Goal: Transaction & Acquisition: Obtain resource

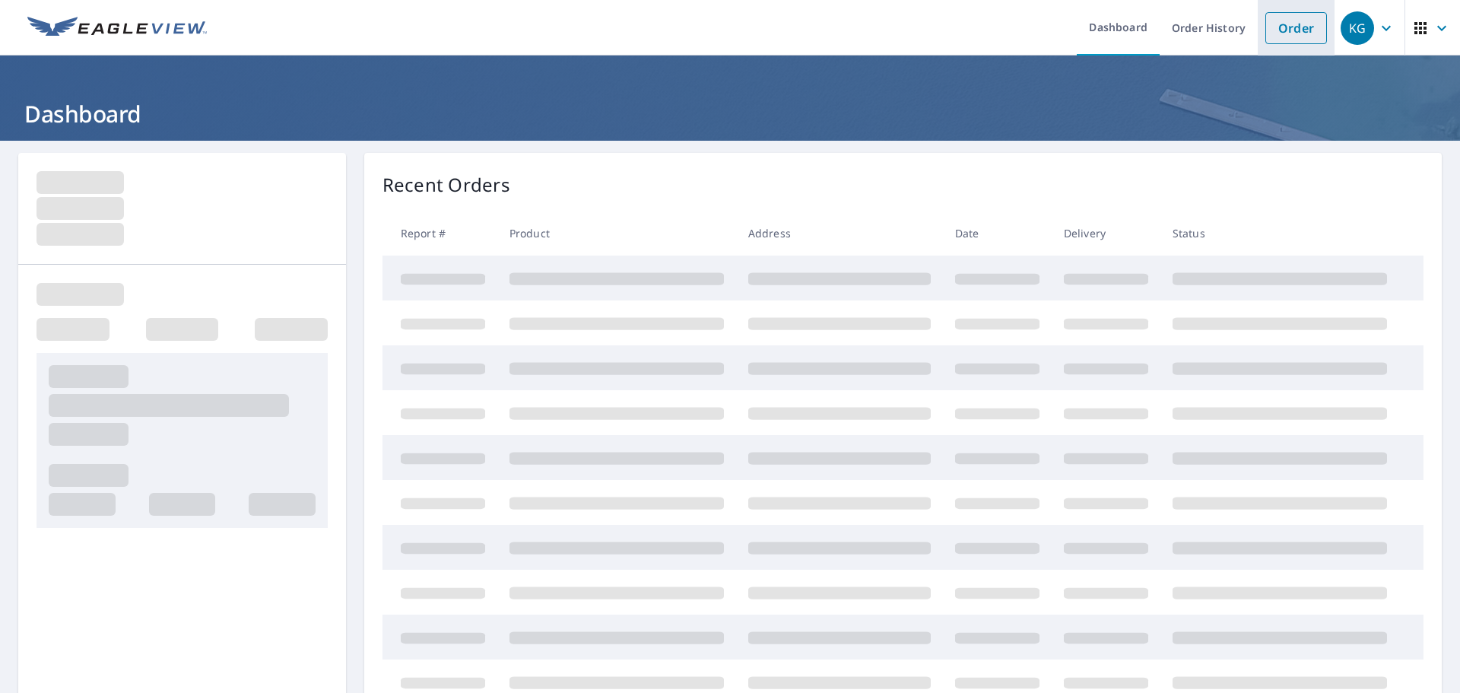
click at [1286, 45] on li "Order" at bounding box center [1296, 28] width 77 height 56
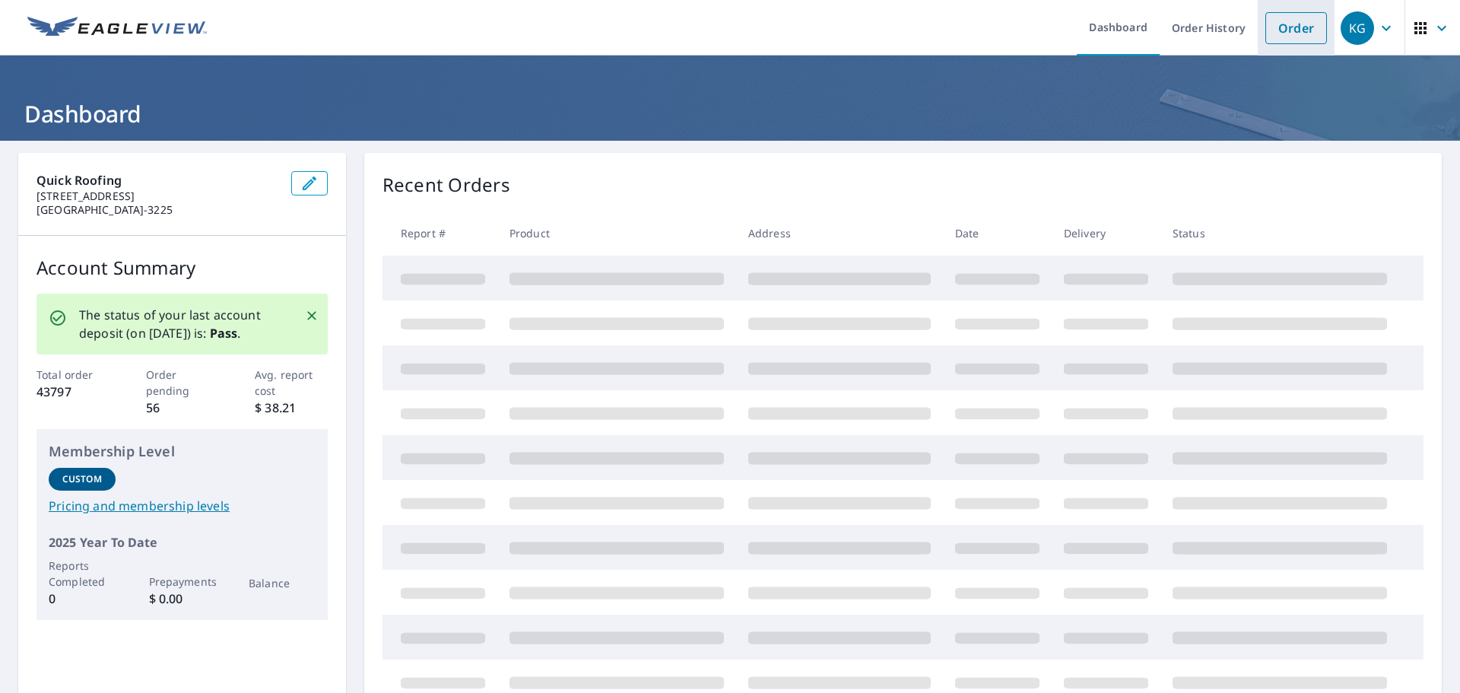
click at [1309, 33] on link "Order" at bounding box center [1296, 28] width 62 height 32
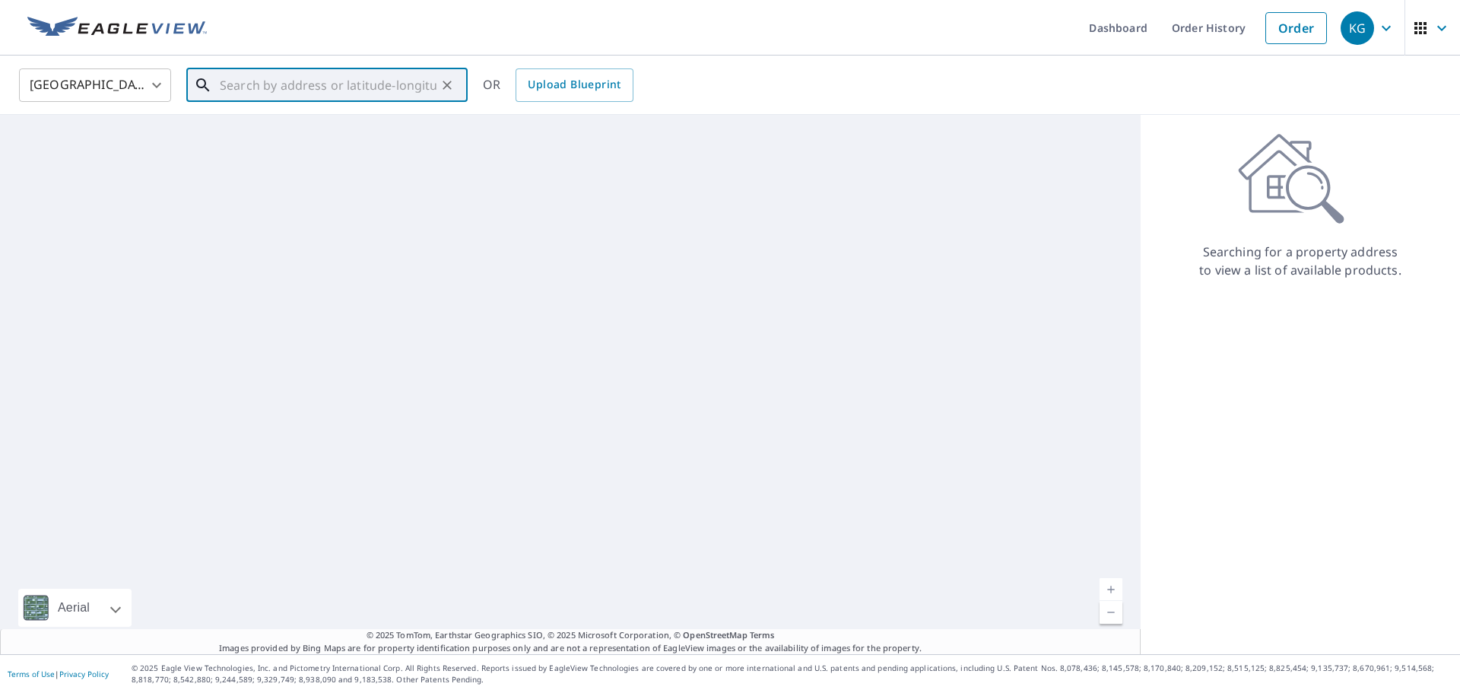
click at [303, 86] on input "text" at bounding box center [328, 85] width 217 height 43
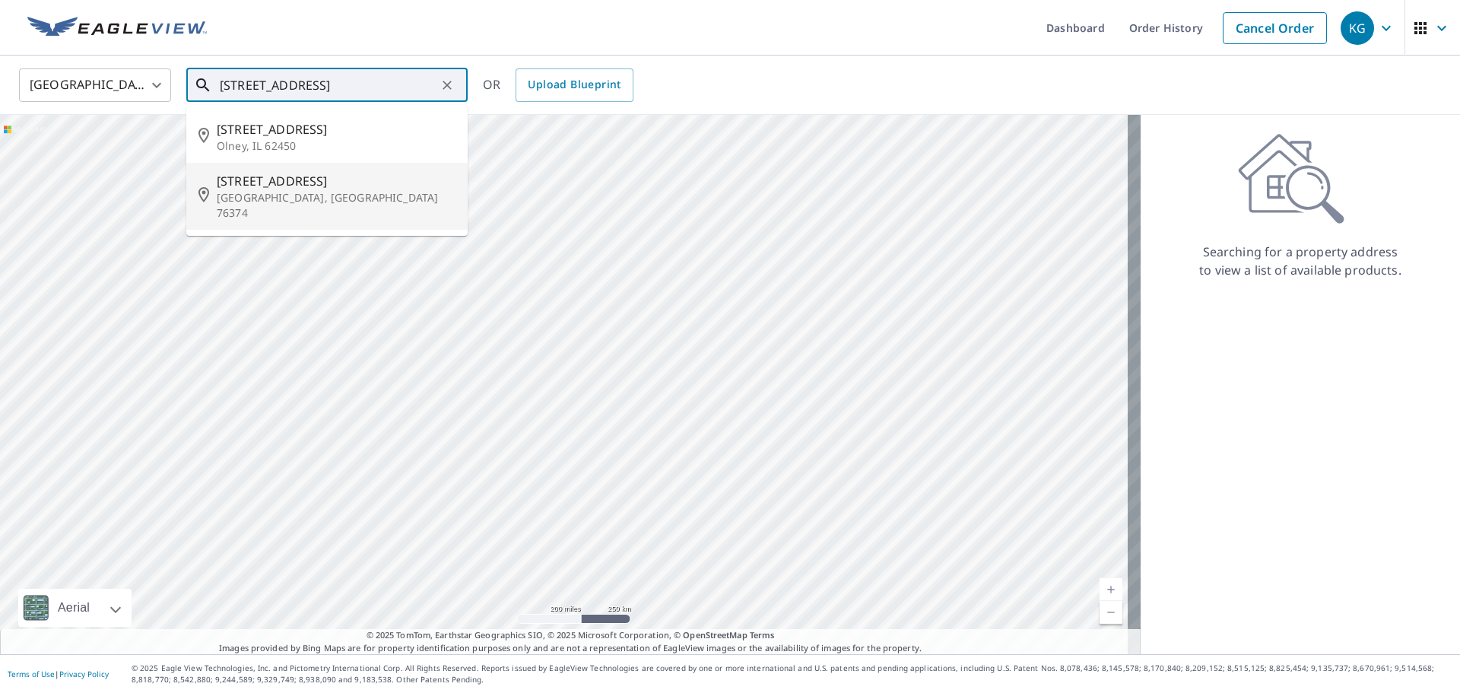
click at [303, 176] on span "[STREET_ADDRESS]" at bounding box center [336, 181] width 239 height 18
type input "[STREET_ADDRESS]"
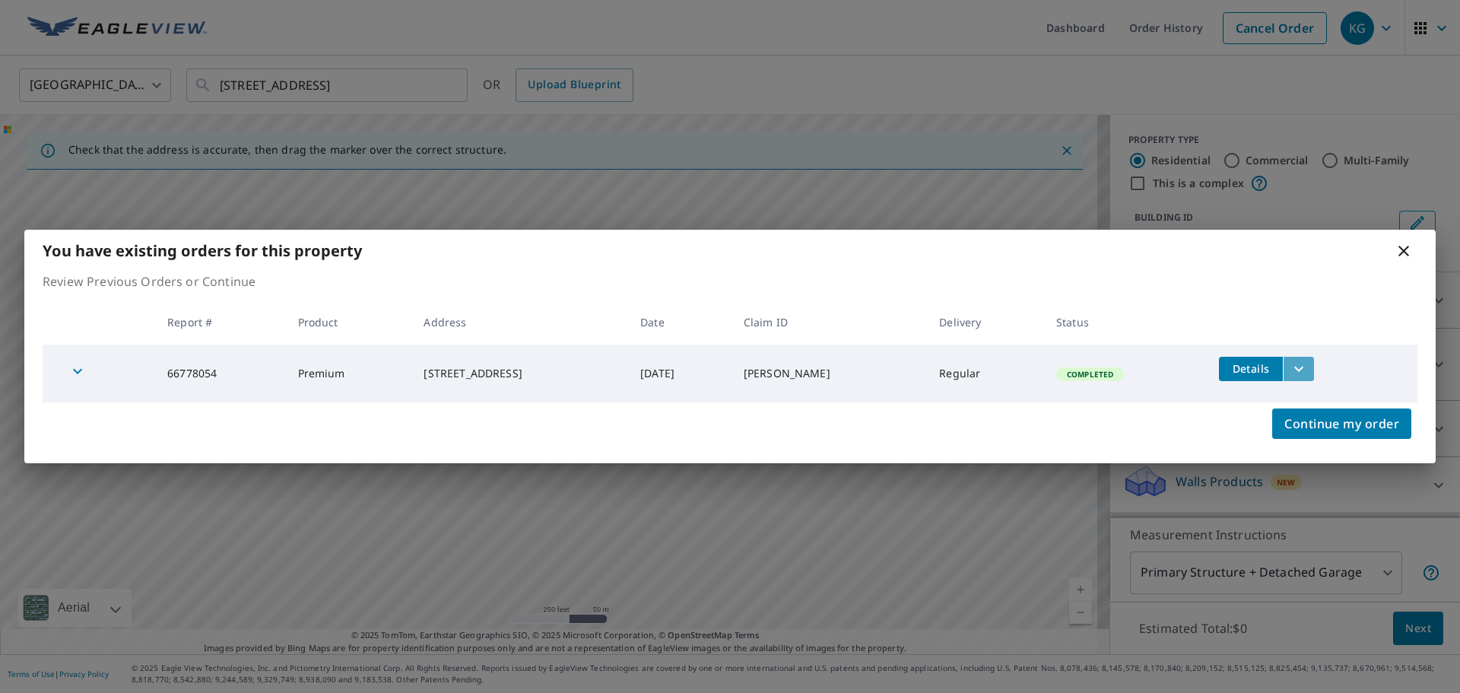
click at [1306, 373] on icon "filesDropdownBtn-66778054" at bounding box center [1298, 369] width 18 height 18
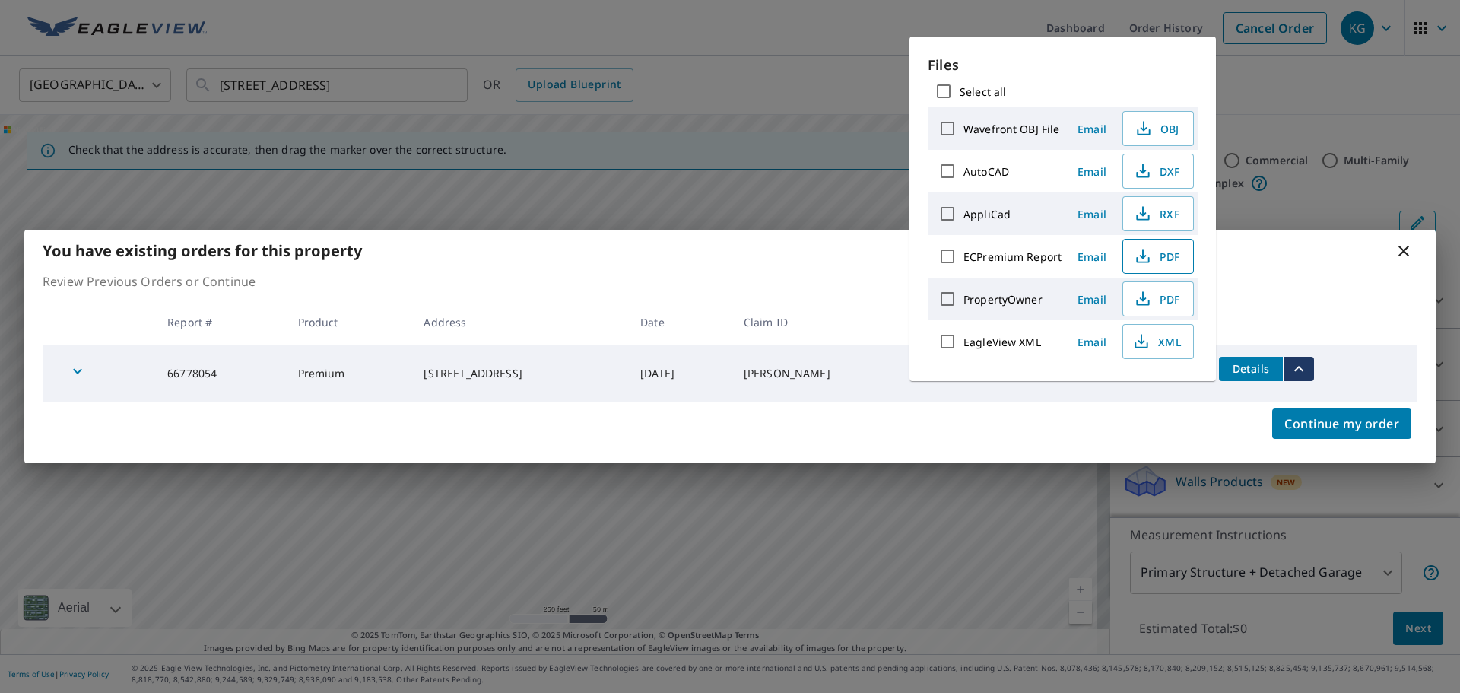
click at [1156, 264] on span "PDF" at bounding box center [1156, 256] width 49 height 18
drag, startPoint x: 1394, startPoint y: 255, endPoint x: 1400, endPoint y: 247, distance: 10.3
click at [1394, 255] on div "You have existing orders for this property" at bounding box center [729, 251] width 1411 height 42
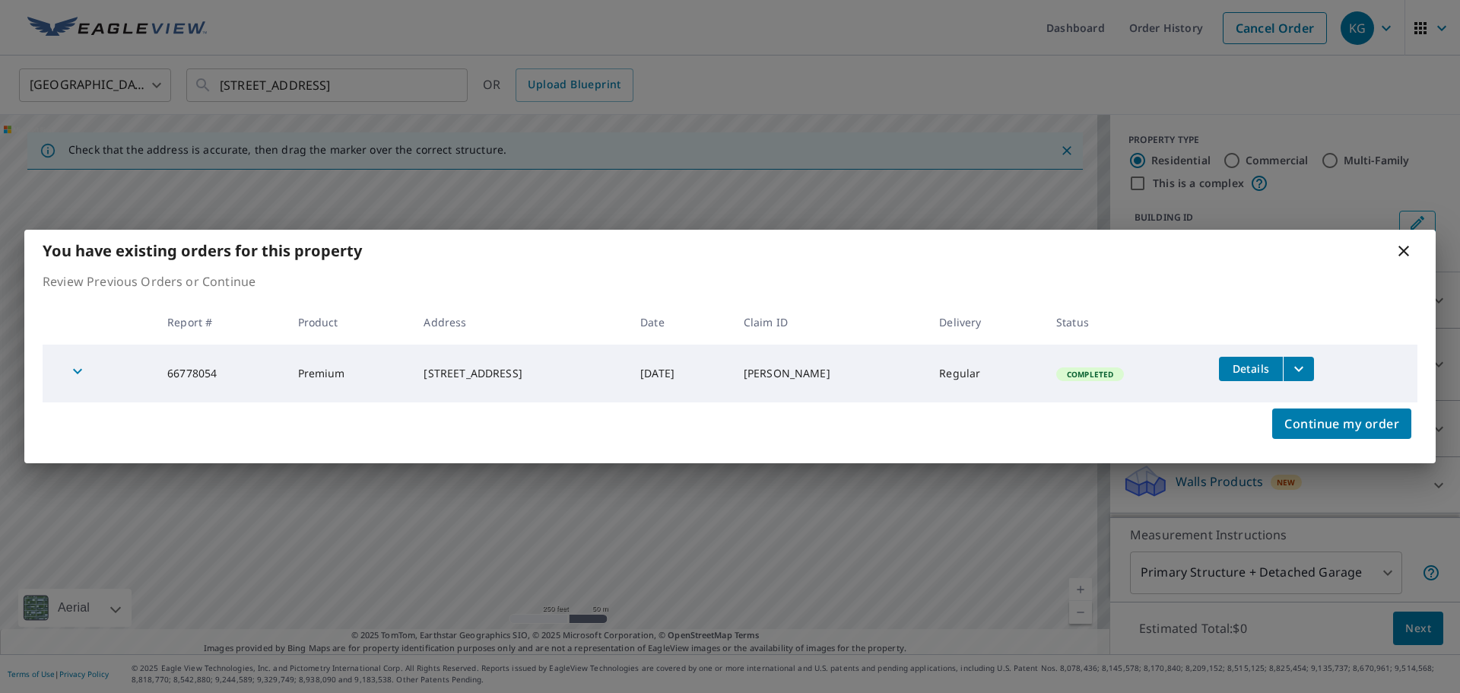
click at [1402, 243] on icon at bounding box center [1403, 251] width 18 height 18
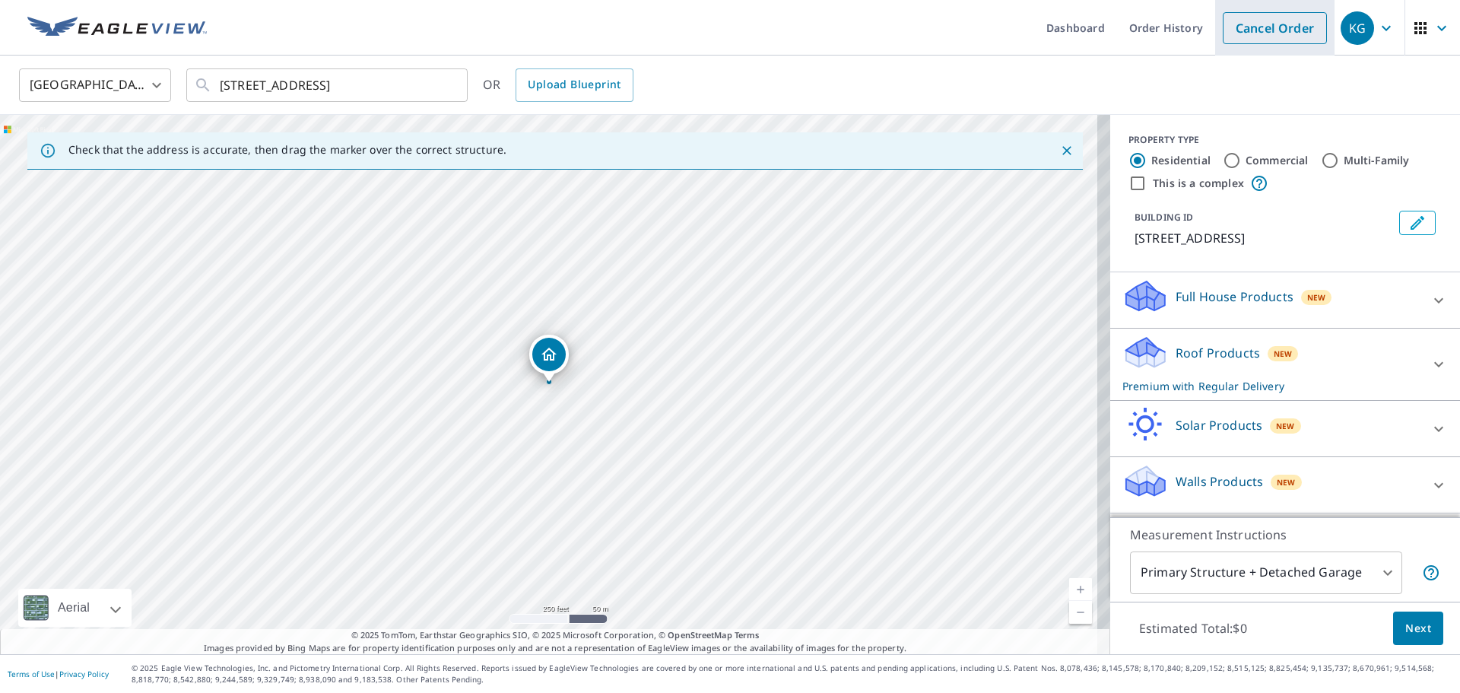
click at [1267, 38] on link "Cancel Order" at bounding box center [1275, 28] width 104 height 32
